Goal: Task Accomplishment & Management: Manage account settings

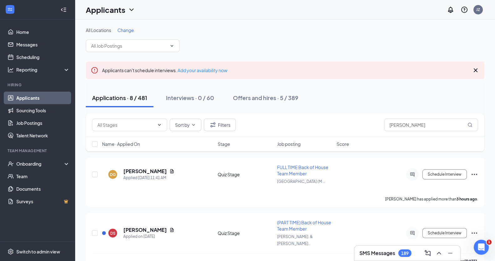
scroll to position [476, 0]
click at [66, 162] on div "Onboarding" at bounding box center [37, 163] width 75 height 13
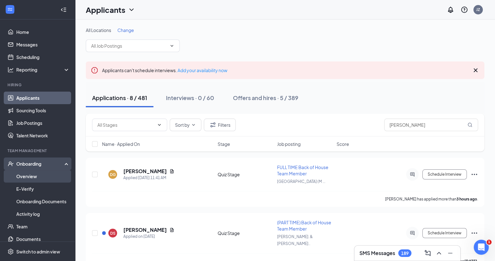
click at [48, 174] on link "Overview" at bounding box center [43, 176] width 54 height 13
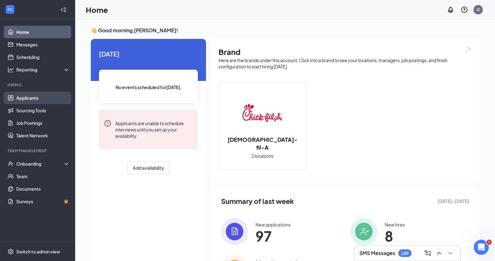
click at [41, 97] on link "Applicants" at bounding box center [43, 98] width 54 height 13
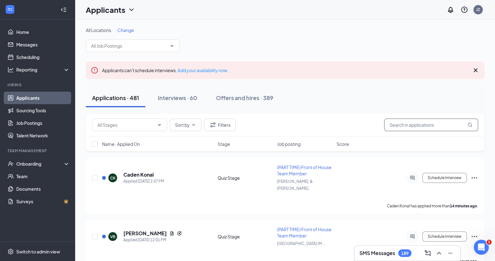
click at [404, 124] on input "text" at bounding box center [432, 124] width 94 height 13
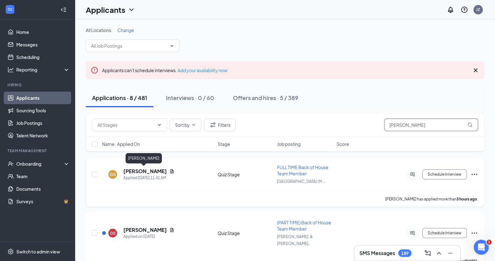
type input "[PERSON_NAME]"
click at [137, 171] on h5 "[PERSON_NAME]" at bounding box center [145, 171] width 44 height 7
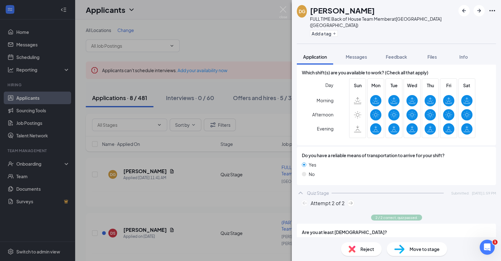
scroll to position [440, 0]
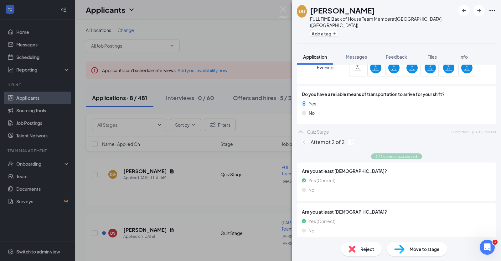
click at [414, 247] on span "Move to stage" at bounding box center [425, 248] width 30 height 7
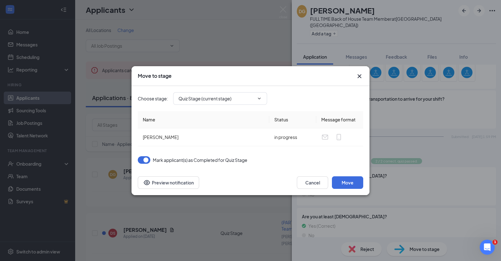
type input "Review Stage (next stage)"
click at [261, 95] on span "Review Stage (next stage)" at bounding box center [220, 98] width 94 height 13
click at [260, 97] on icon "ChevronDown" at bounding box center [259, 98] width 5 height 5
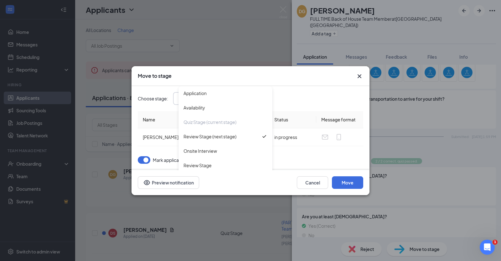
click at [270, 179] on div "Cancel Move Preview notification" at bounding box center [251, 182] width 226 height 13
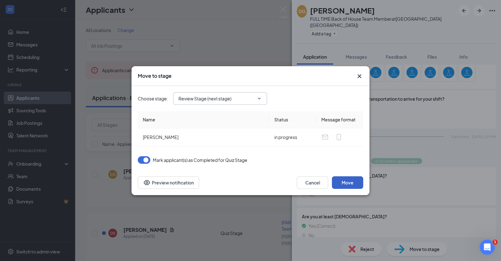
click at [349, 180] on button "Move" at bounding box center [347, 182] width 31 height 13
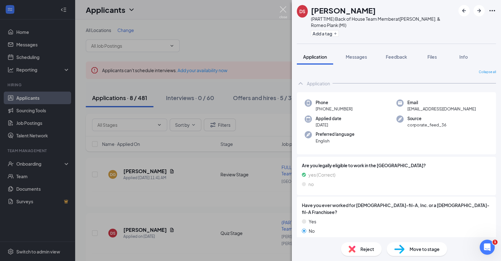
click at [286, 10] on img at bounding box center [284, 12] width 8 height 12
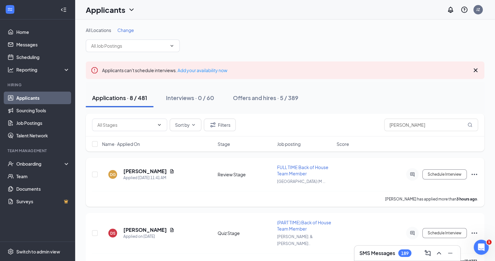
click at [293, 164] on span "FULL TIME Back of House Team Member" at bounding box center [302, 170] width 51 height 12
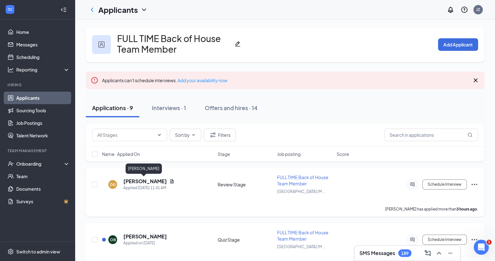
click at [151, 180] on h5 "[PERSON_NAME]" at bounding box center [145, 181] width 44 height 7
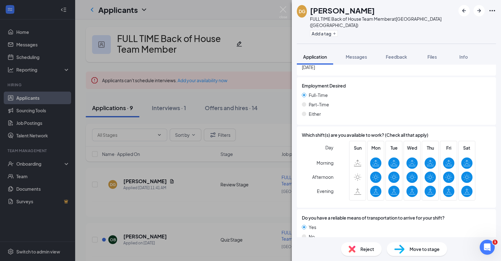
scroll to position [326, 0]
